Goal: Information Seeking & Learning: Learn about a topic

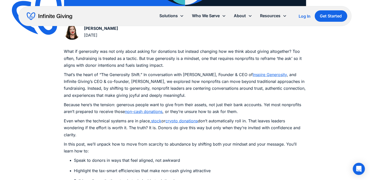
scroll to position [283, 0]
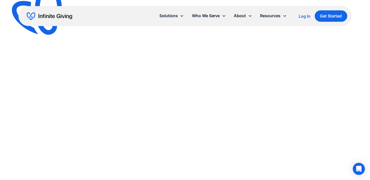
scroll to position [281, 0]
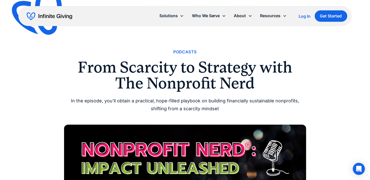
scroll to position [8, 0]
